Goal: Transaction & Acquisition: Download file/media

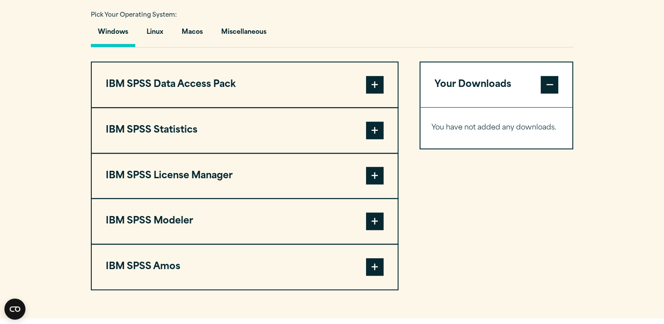
click at [373, 129] on span at bounding box center [375, 131] width 18 height 18
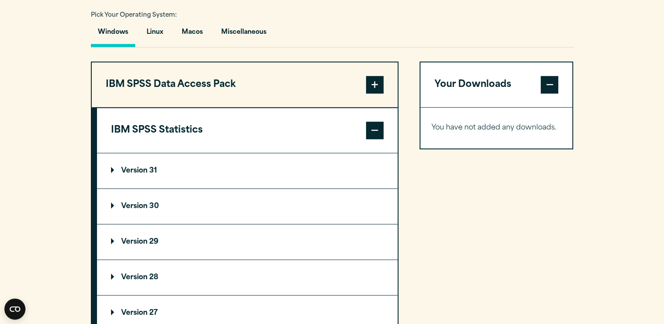
click at [219, 195] on summary "Version 30" at bounding box center [247, 206] width 301 height 35
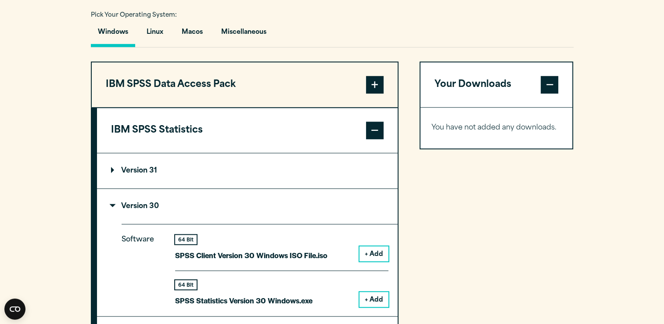
click at [145, 167] on p "Version 31" at bounding box center [134, 170] width 46 height 7
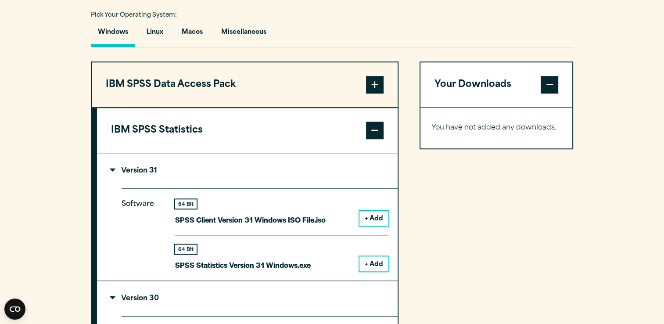
click at [371, 211] on button "+ Add" at bounding box center [374, 218] width 29 height 15
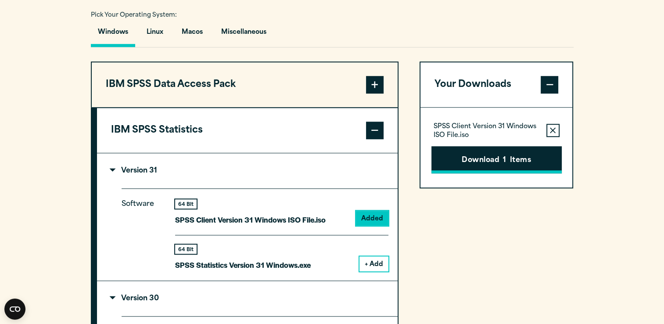
click at [459, 152] on button "Download 1 Items" at bounding box center [497, 159] width 130 height 27
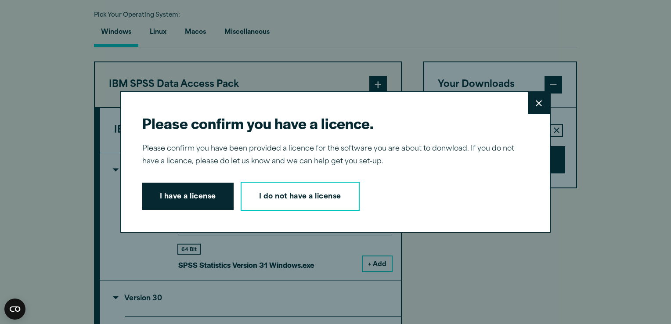
drag, startPoint x: 169, startPoint y: 195, endPoint x: 207, endPoint y: 199, distance: 38.9
click at [207, 199] on button "I have a license" at bounding box center [187, 196] width 91 height 27
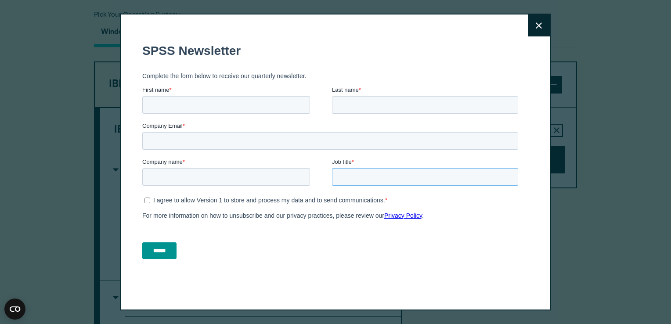
drag, startPoint x: 634, startPoint y: 220, endPoint x: 495, endPoint y: 184, distance: 143.2
click at [495, 184] on input "Job title *" at bounding box center [425, 177] width 186 height 18
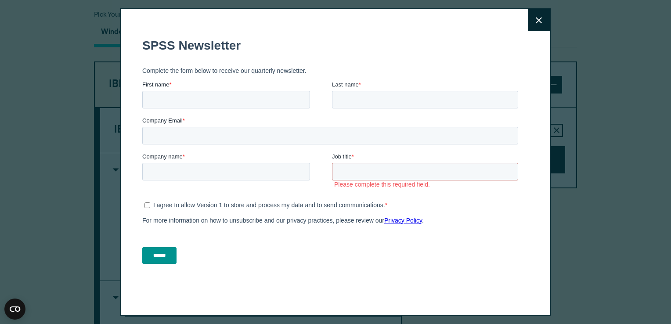
click at [508, 125] on label "Company Email *" at bounding box center [331, 120] width 379 height 9
click at [508, 127] on input "Company Email *" at bounding box center [330, 136] width 376 height 18
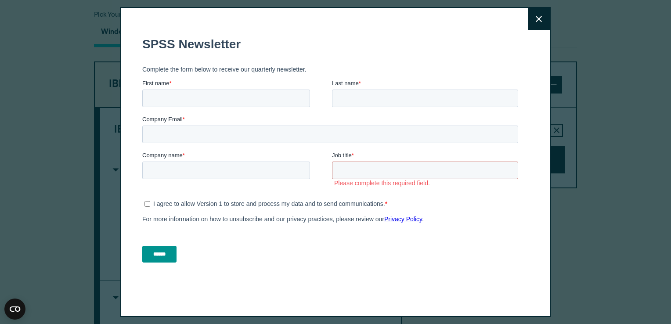
click at [508, 125] on div "Company Email *" at bounding box center [331, 129] width 379 height 28
drag, startPoint x: 508, startPoint y: 119, endPoint x: 508, endPoint y: 125, distance: 6.6
click at [508, 126] on input "Company Email *" at bounding box center [330, 135] width 376 height 18
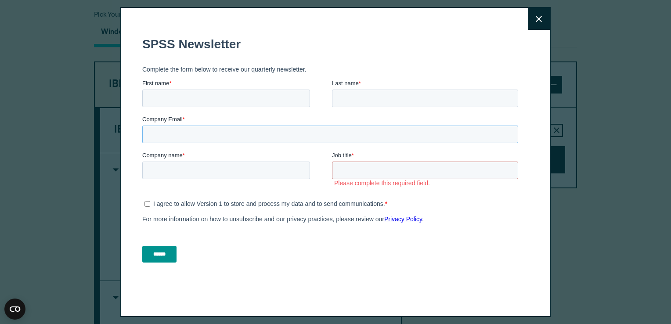
click at [508, 126] on input "Company Email *" at bounding box center [330, 135] width 376 height 18
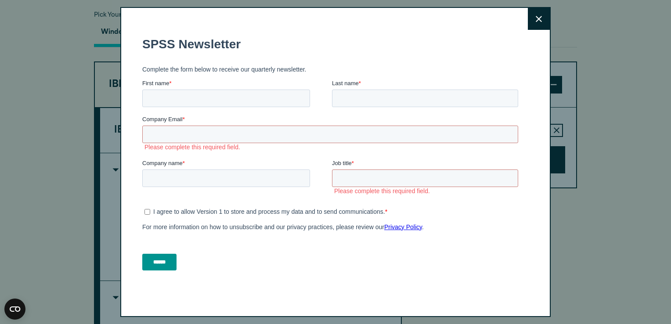
click at [536, 18] on icon at bounding box center [539, 19] width 6 height 7
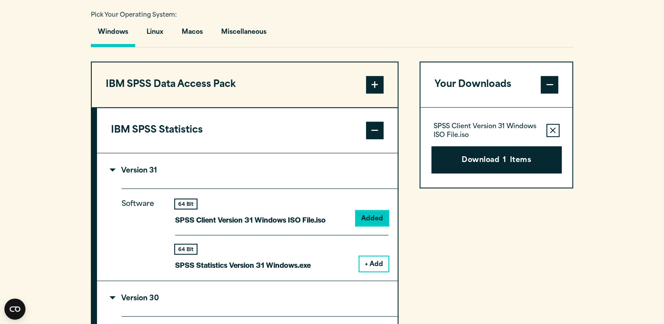
click at [505, 110] on div "SPSS Client Version 31 Windows ISO File.iso Remove this item from your software…" at bounding box center [497, 148] width 152 height 80
click at [494, 147] on button "Download 1 Items" at bounding box center [497, 159] width 130 height 27
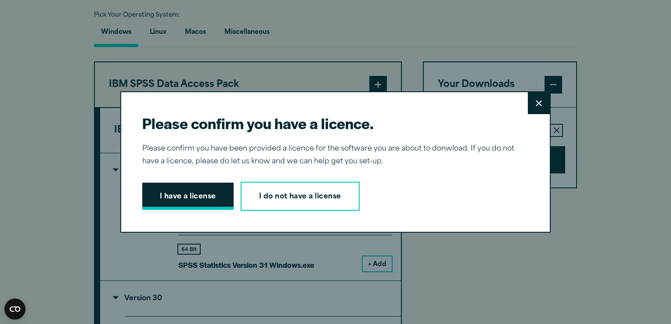
click at [197, 187] on button "I have a license" at bounding box center [187, 196] width 91 height 27
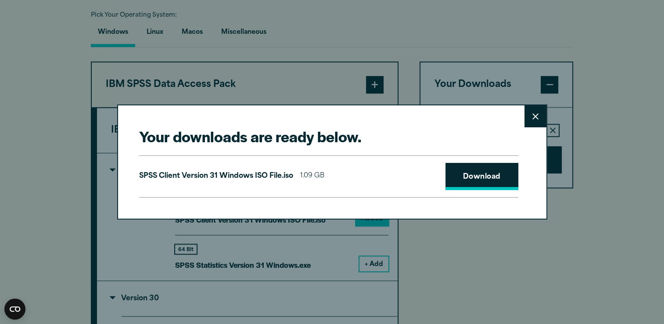
click at [509, 173] on link "Download" at bounding box center [482, 176] width 73 height 27
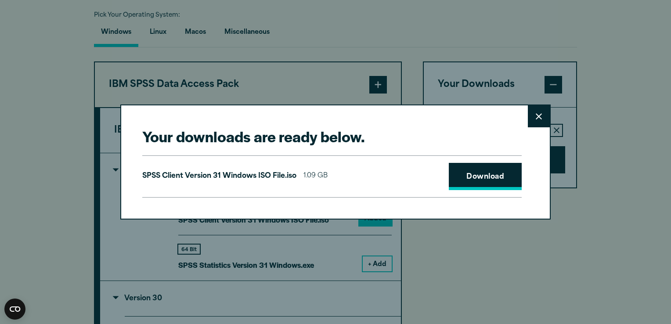
click at [509, 173] on link "Download" at bounding box center [485, 176] width 73 height 27
click at [537, 119] on icon at bounding box center [539, 116] width 6 height 6
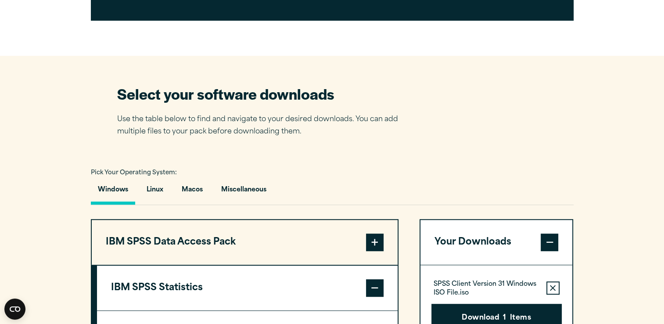
scroll to position [492, 0]
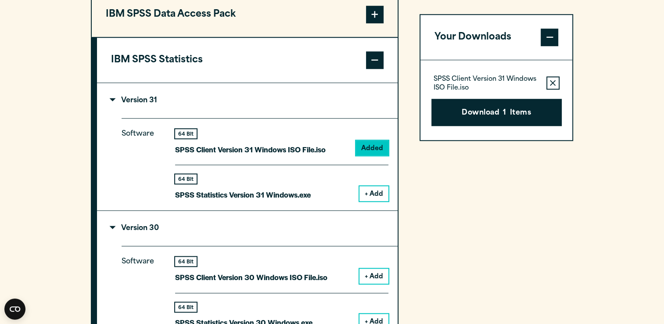
scroll to position [738, 0]
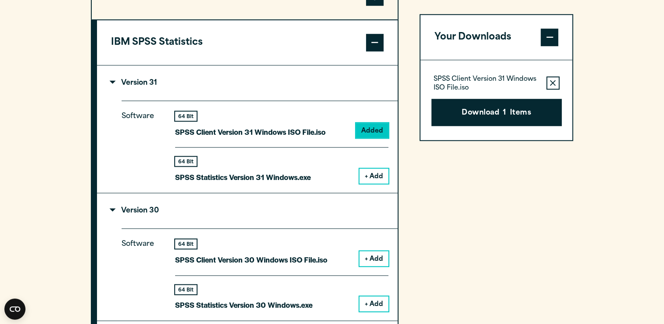
click at [383, 177] on button "+ Add" at bounding box center [374, 176] width 29 height 15
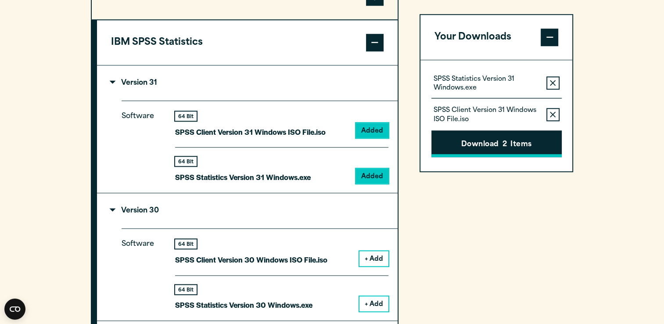
click at [510, 143] on button "Download 2 Items" at bounding box center [497, 143] width 130 height 27
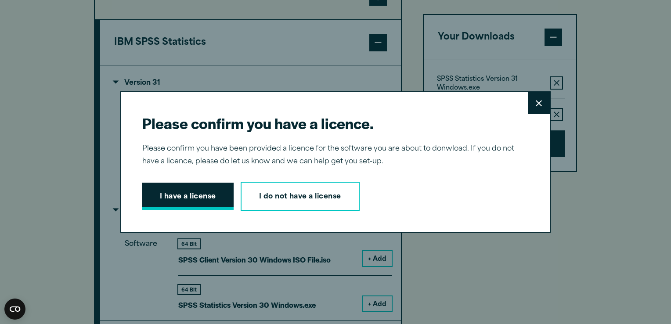
click at [160, 193] on button "I have a license" at bounding box center [187, 196] width 91 height 27
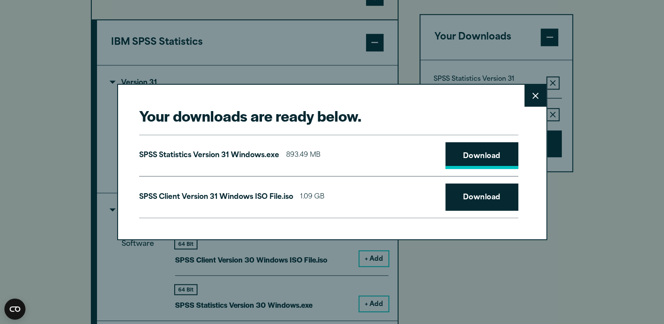
click at [481, 165] on link "Download" at bounding box center [482, 155] width 73 height 27
click at [487, 137] on div "SPSS Statistics Version 31 Windows.exe 893.49 MB Download" at bounding box center [328, 156] width 379 height 42
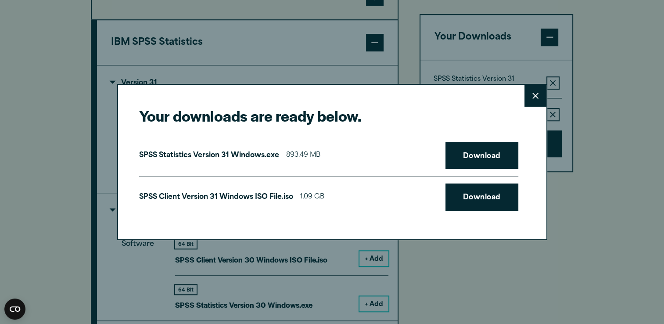
click at [487, 137] on div "SPSS Statistics Version 31 Windows.exe 893.49 MB Download" at bounding box center [328, 156] width 379 height 42
click at [488, 150] on link "Download" at bounding box center [482, 155] width 73 height 27
click at [490, 150] on link "Download" at bounding box center [482, 155] width 73 height 27
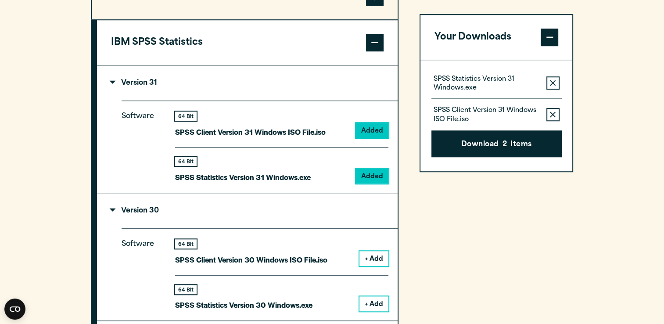
click at [634, 93] on div "Your downloads are ready below. Close SPSS Statistics Version 31 Windows.exe 89…" at bounding box center [332, 162] width 664 height 324
click at [600, 56] on section "Select your software downloads Use the table below to find and navigate to your…" at bounding box center [332, 219] width 664 height 819
click at [550, 108] on button "Remove this item from your software download list" at bounding box center [553, 114] width 13 height 13
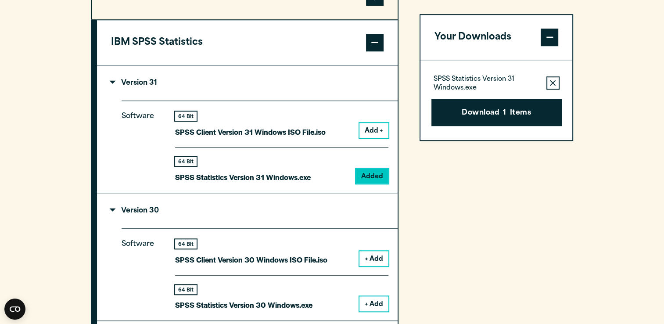
click at [0, 13] on html "Consent Details [#IABV2SETTINGS#] About This website uses cookies We use cookie…" at bounding box center [332, 297] width 664 height 2071
